Goal: Task Accomplishment & Management: Use online tool/utility

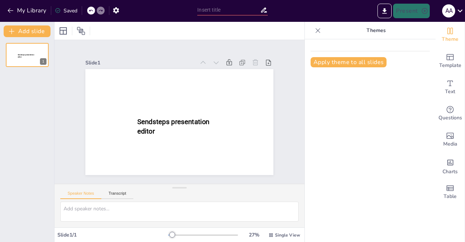
type input "New Sendsteps"
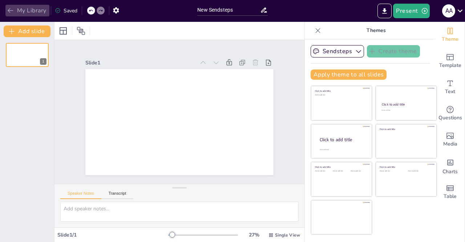
click at [11, 16] on button "My Library" at bounding box center [27, 11] width 44 height 12
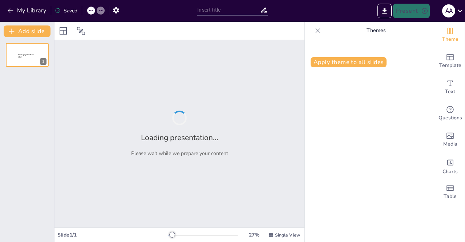
type input "Áreas Cerebrales y su Relación con el Comportamiento y la Cognición"
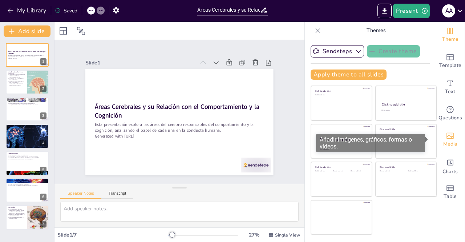
click at [449, 144] on span "Media" at bounding box center [451, 144] width 14 height 8
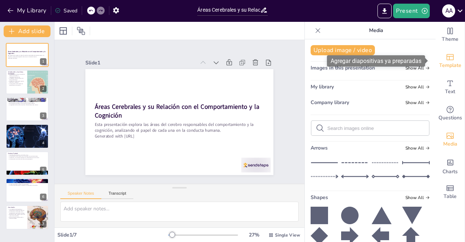
click at [449, 55] on icon "Add ready made slides" at bounding box center [450, 57] width 9 height 9
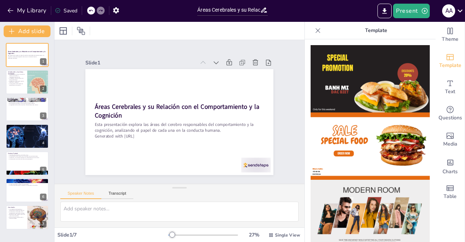
click at [399, 67] on img at bounding box center [370, 78] width 119 height 67
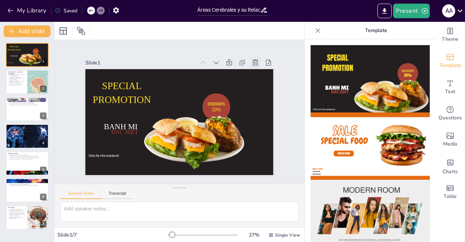
click at [93, 113] on icon at bounding box center [89, 117] width 8 height 8
type textarea "La estructura cerebral es fundamental para el estudio del comportamiento humano…"
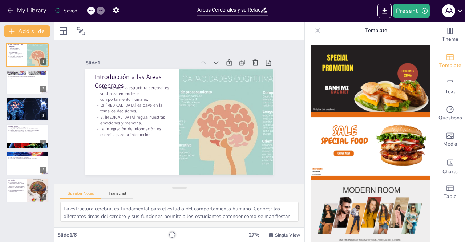
click at [372, 31] on p "Template" at bounding box center [376, 30] width 105 height 17
drag, startPoint x: 427, startPoint y: 63, endPoint x: 430, endPoint y: 80, distance: 17.0
click at [430, 80] on div at bounding box center [370, 140] width 131 height 203
click at [445, 88] on span "Text" at bounding box center [450, 92] width 10 height 8
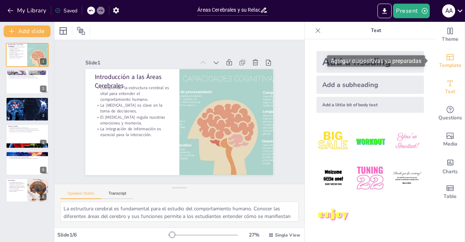
click at [440, 57] on div "Template" at bounding box center [450, 61] width 29 height 26
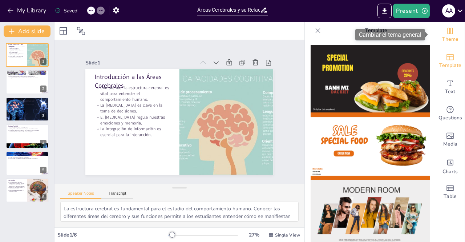
click at [449, 32] on div "Theme" at bounding box center [450, 35] width 29 height 26
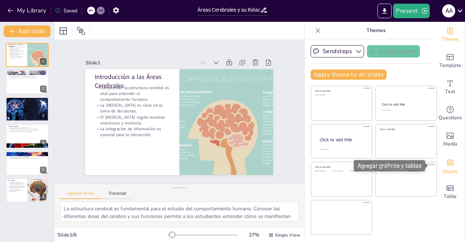
click at [451, 168] on span "Charts" at bounding box center [450, 172] width 15 height 8
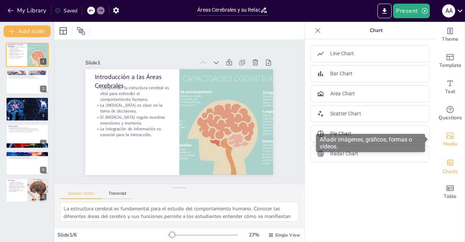
click at [444, 140] on span "Media" at bounding box center [451, 144] width 14 height 8
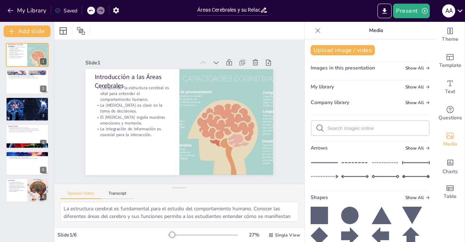
drag, startPoint x: 428, startPoint y: 122, endPoint x: 427, endPoint y: 149, distance: 27.6
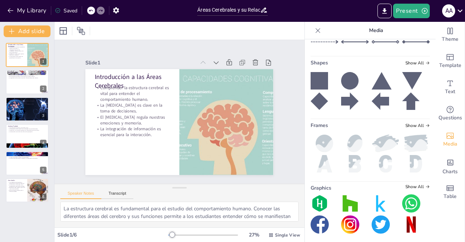
scroll to position [136, 0]
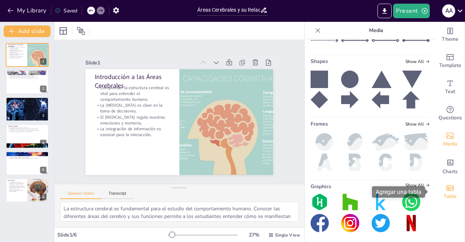
click at [446, 184] on icon "Add a table" at bounding box center [450, 188] width 9 height 9
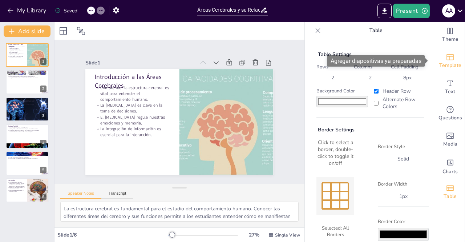
click at [445, 67] on span "Template" at bounding box center [451, 65] width 22 height 8
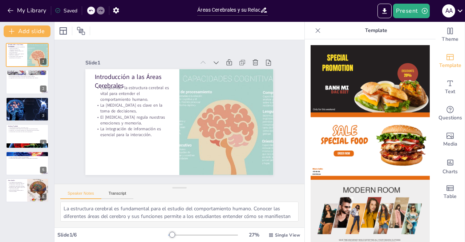
click at [369, 32] on p "Template" at bounding box center [376, 30] width 105 height 17
click at [11, 7] on icon "button" at bounding box center [10, 10] width 7 height 7
